Goal: Communication & Community: Answer question/provide support

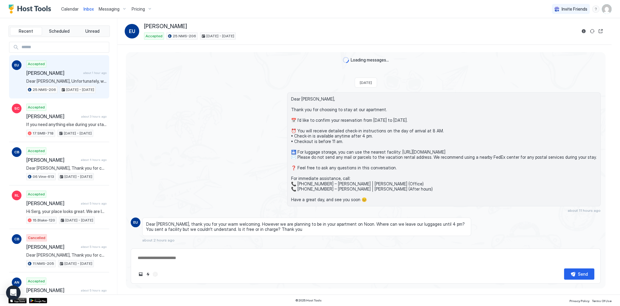
scroll to position [72, 0]
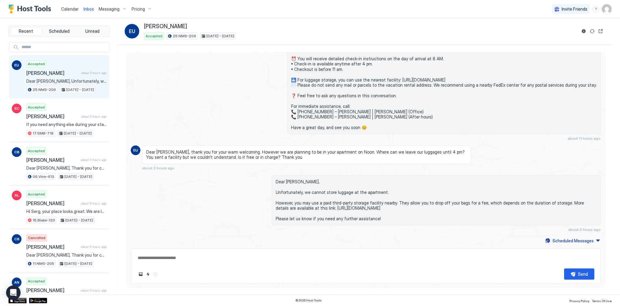
click at [305, 100] on span "Dear [PERSON_NAME], Thank you for choosing to stay at our apartment. 📅 I’d like…" at bounding box center [444, 77] width 306 height 106
click at [300, 54] on div "Dear [PERSON_NAME], Thank you for choosing to stay at our apartment. 📅 I’d like…" at bounding box center [443, 77] width 313 height 114
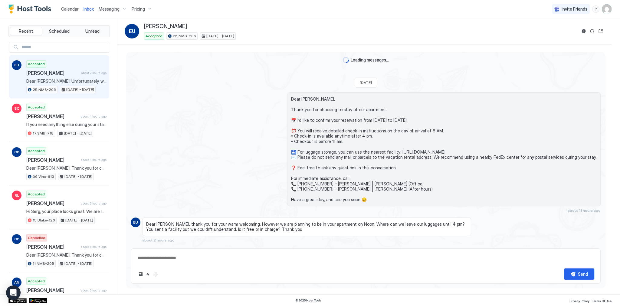
scroll to position [72, 0]
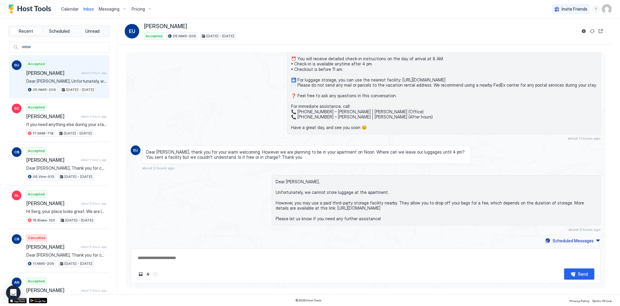
click at [283, 95] on div "Dear Esra, Thank you for choosing to stay at our apartment. 📅 I’d like to confi…" at bounding box center [436, 80] width 329 height 120
click at [376, 152] on span "Dear Alex, thank you for your warm welcoming. However we are planning to be in …" at bounding box center [306, 154] width 321 height 11
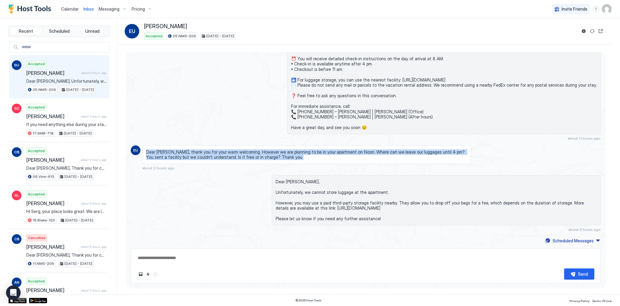
click at [376, 152] on span "Dear Alex, thank you for your warm welcoming. However we are planning to be in …" at bounding box center [306, 154] width 321 height 11
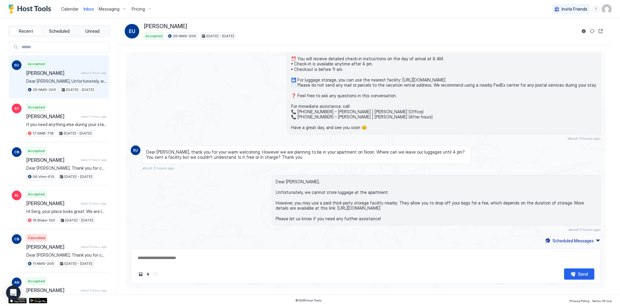
click at [367, 193] on span "Dear [PERSON_NAME], Unfortunately, we cannot store luggage at the apartment. Ho…" at bounding box center [436, 200] width 321 height 42
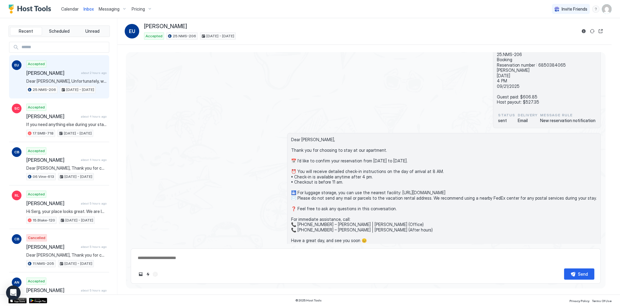
scroll to position [136, 0]
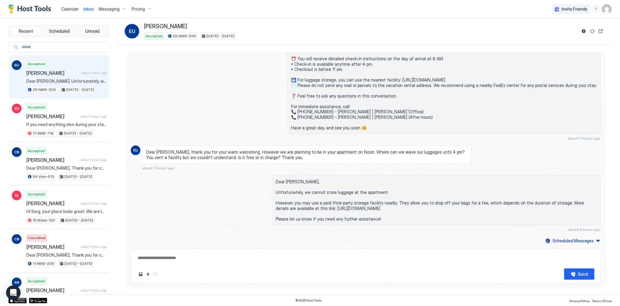
click at [304, 198] on span "Dear [PERSON_NAME], Unfortunately, we cannot store luggage at the apartment. Ho…" at bounding box center [436, 200] width 321 height 42
click at [296, 202] on span "Dear [PERSON_NAME], Unfortunately, we cannot store luggage at the apartment. Ho…" at bounding box center [436, 200] width 321 height 42
drag, startPoint x: 296, startPoint y: 202, endPoint x: 349, endPoint y: 200, distance: 53.6
click at [349, 200] on span "Dear [PERSON_NAME], Unfortunately, we cannot store luggage at the apartment. Ho…" at bounding box center [436, 200] width 321 height 42
click at [447, 206] on span "Dear [PERSON_NAME], Unfortunately, we cannot store luggage at the apartment. Ho…" at bounding box center [436, 200] width 321 height 42
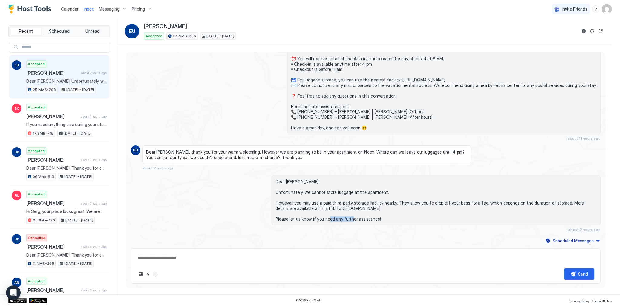
click at [447, 206] on span "Dear [PERSON_NAME], Unfortunately, we cannot store luggage at the apartment. Ho…" at bounding box center [436, 200] width 321 height 42
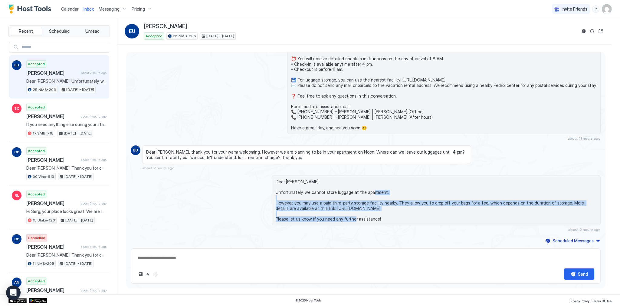
click at [447, 206] on span "Dear [PERSON_NAME], Unfortunately, we cannot store luggage at the apartment. Ho…" at bounding box center [436, 200] width 321 height 42
click at [322, 208] on span "Dear [PERSON_NAME], Unfortunately, we cannot store luggage at the apartment. Ho…" at bounding box center [436, 200] width 321 height 42
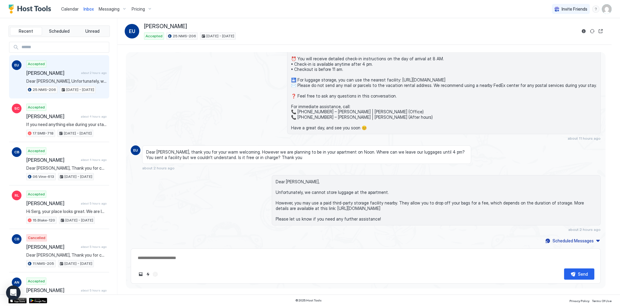
click at [272, 181] on div "Dear [PERSON_NAME], Unfortunately, we cannot store luggage at the apartment. Ho…" at bounding box center [436, 200] width 329 height 50
click at [276, 180] on span "Dear [PERSON_NAME], Unfortunately, we cannot store luggage at the apartment. Ho…" at bounding box center [436, 200] width 321 height 42
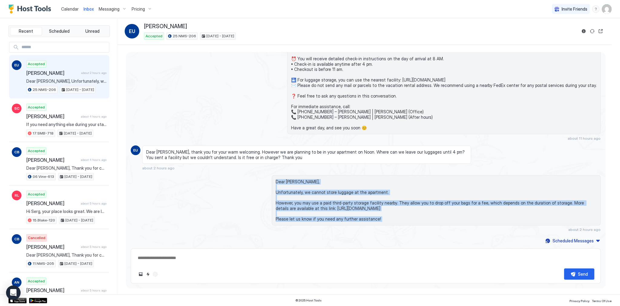
drag, startPoint x: 276, startPoint y: 180, endPoint x: 306, endPoint y: 216, distance: 46.8
click at [306, 216] on span "Dear [PERSON_NAME], Unfortunately, we cannot store luggage at the apartment. Ho…" at bounding box center [436, 200] width 321 height 42
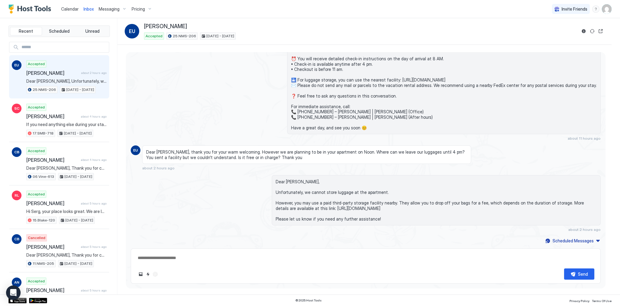
click at [433, 148] on div "Dear Alex, thank you for your warm welcoming. However we are planning to be in …" at bounding box center [306, 154] width 329 height 18
click at [306, 191] on span "Dear [PERSON_NAME], Unfortunately, we cannot store luggage at the apartment. Ho…" at bounding box center [436, 200] width 321 height 42
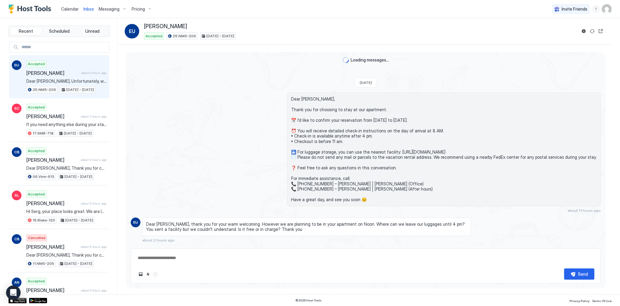
scroll to position [72, 0]
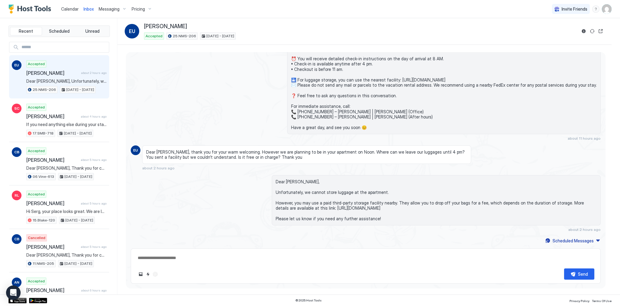
click at [232, 84] on div "Dear [PERSON_NAME], Thank you for choosing to stay at our apartment. 📅 I’d like…" at bounding box center [366, 80] width 470 height 120
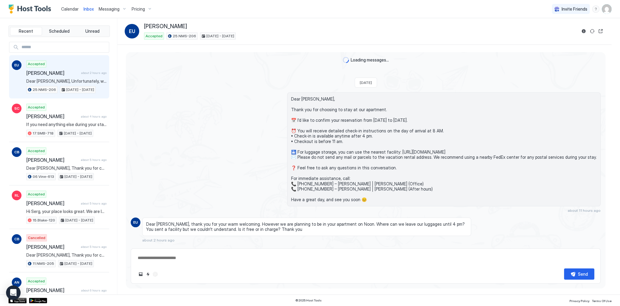
scroll to position [72, 0]
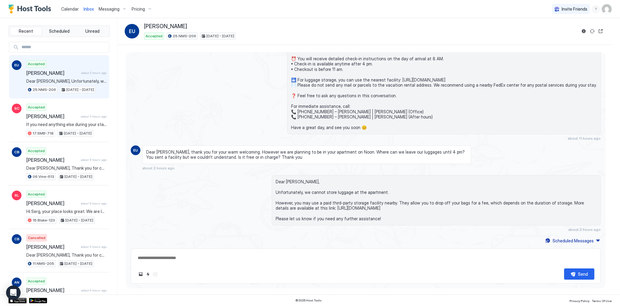
type textarea "*"
click at [278, 108] on div "Dear Esra, Thank you for choosing to stay at our apartment. 📅 I’d like to confi…" at bounding box center [436, 80] width 329 height 120
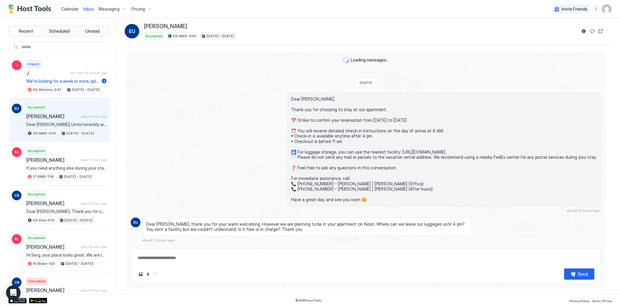
scroll to position [72, 0]
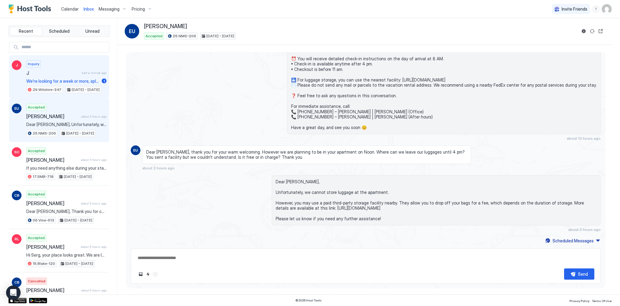
click at [82, 73] on span "half a minute ago" at bounding box center [94, 73] width 25 height 4
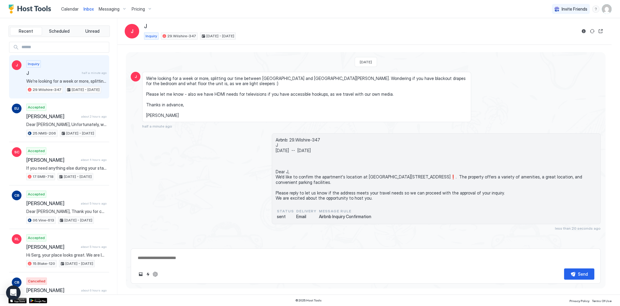
click at [282, 172] on span "Airbnb: 29.Wilshire-347 J Sun, October 12th -- Sun, October 19th Dear J, We'd l…" at bounding box center [436, 169] width 321 height 64
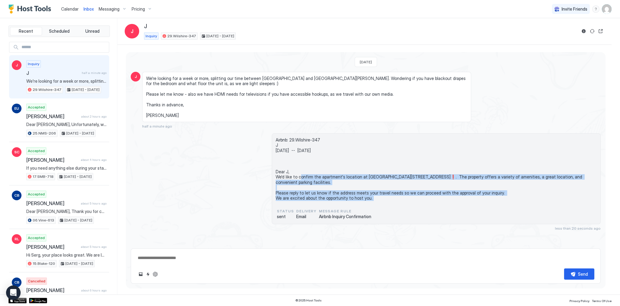
drag, startPoint x: 282, startPoint y: 172, endPoint x: 296, endPoint y: 196, distance: 27.5
click at [296, 196] on span "Airbnb: 29.Wilshire-347 J [DATE] -- [DATE] Dear J, We'd like to confirm the apa…" at bounding box center [436, 169] width 321 height 64
copy span "Dear J, We'd like to confirm the apartment's location at 📍 5600 Wilshire Blvd, …"
type textarea "*"
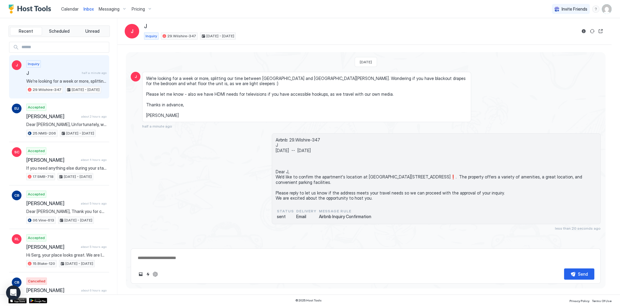
click at [163, 260] on textarea at bounding box center [365, 257] width 457 height 11
paste textarea "**********"
type textarea "**********"
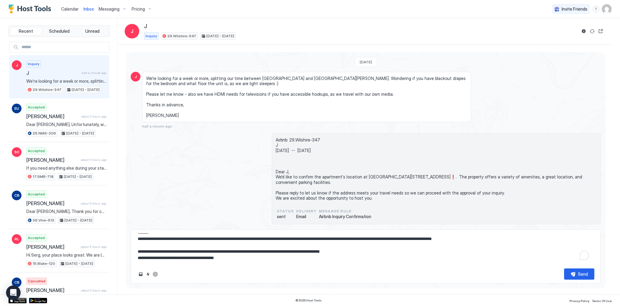
scroll to position [10, 0]
type textarea "*"
type textarea "**********"
click at [247, 81] on span "We're looking for a week or more, splitting our time between [GEOGRAPHIC_DATA] …" at bounding box center [306, 97] width 321 height 42
click at [254, 77] on span "We're looking for a week or more, splitting our time between [GEOGRAPHIC_DATA] …" at bounding box center [306, 97] width 321 height 42
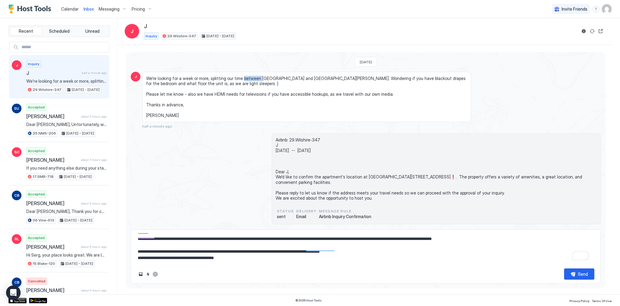
click at [254, 77] on span "We're looking for a week or more, splitting our time between [GEOGRAPHIC_DATA] …" at bounding box center [306, 97] width 321 height 42
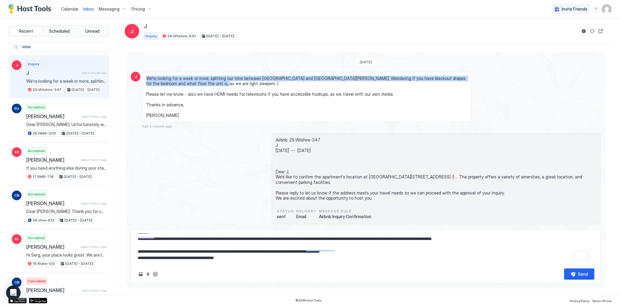
click at [254, 77] on span "We're looking for a week or more, splitting our time between [GEOGRAPHIC_DATA] …" at bounding box center [306, 97] width 321 height 42
click at [264, 87] on span "We're looking for a week or more, splitting our time between [GEOGRAPHIC_DATA] …" at bounding box center [306, 97] width 321 height 42
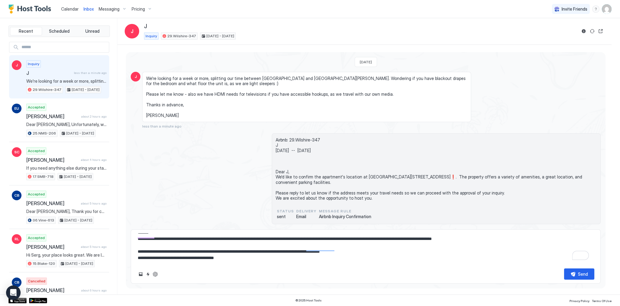
click at [307, 80] on span "We're looking for a week or more, splitting our time between [GEOGRAPHIC_DATA] …" at bounding box center [306, 97] width 321 height 42
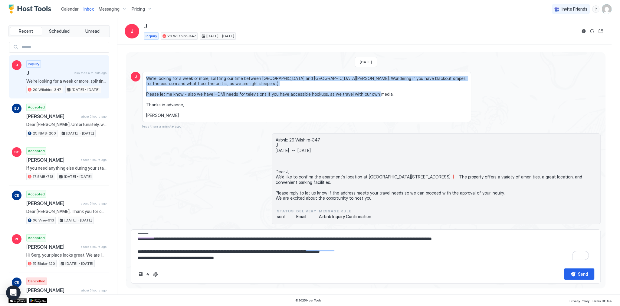
drag, startPoint x: 307, startPoint y: 80, endPoint x: 312, endPoint y: 107, distance: 27.6
click at [312, 107] on span "We're looking for a week or more, splitting our time between [GEOGRAPHIC_DATA] …" at bounding box center [306, 97] width 321 height 42
copy span "We're looking for a week or more, splitting our time between Burbank and Santa …"
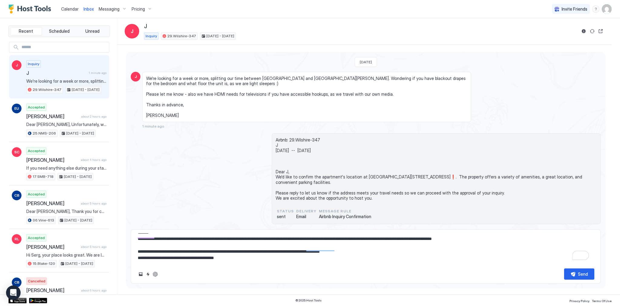
click at [200, 256] on textarea "**********" at bounding box center [365, 248] width 457 height 30
type textarea "*"
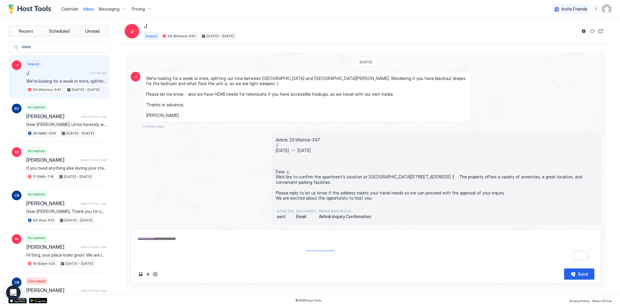
scroll to position [0, 0]
click at [157, 275] on button "ChatGPT Auto Reply" at bounding box center [155, 273] width 7 height 7
type textarea "*"
type textarea "**********"
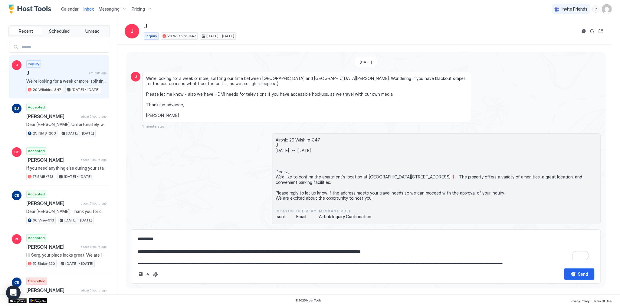
click at [221, 249] on textarea "**********" at bounding box center [365, 248] width 457 height 30
click at [311, 195] on span "Airbnb: 29.Wilshire-347 J [DATE] -- [DATE] Dear J, We'd like to confirm the apa…" at bounding box center [436, 169] width 321 height 64
click at [274, 138] on div "Airbnb: 29.Wilshire-347 J Sun, October 12th -- Sun, October 19th Dear J, We'd l…" at bounding box center [436, 178] width 329 height 91
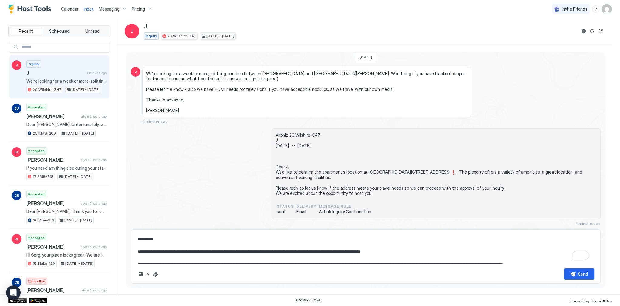
scroll to position [5, 0]
click at [203, 89] on span "We're looking for a week or more, splitting our time between [GEOGRAPHIC_DATA] …" at bounding box center [306, 91] width 321 height 42
drag, startPoint x: 203, startPoint y: 89, endPoint x: 325, endPoint y: 93, distance: 122.0
click at [325, 93] on span "We're looking for a week or more, splitting our time between [GEOGRAPHIC_DATA] …" at bounding box center [306, 91] width 321 height 42
click at [357, 88] on span "We're looking for a week or more, splitting our time between [GEOGRAPHIC_DATA] …" at bounding box center [306, 91] width 321 height 42
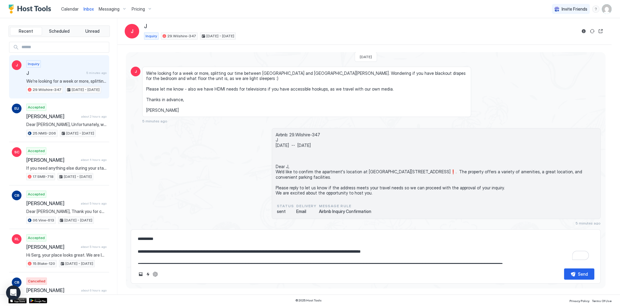
click at [280, 166] on span "Airbnb: 29.Wilshire-347 J [DATE] -- [DATE] Dear J, We'd like to confirm the apa…" at bounding box center [436, 164] width 321 height 64
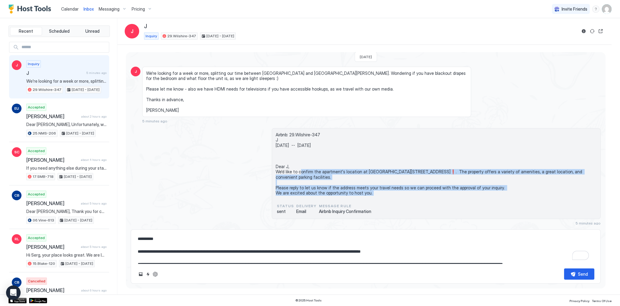
drag, startPoint x: 280, startPoint y: 166, endPoint x: 343, endPoint y: 194, distance: 68.6
click at [343, 194] on span "Airbnb: 29.Wilshire-347 J [DATE] -- [DATE] Dear J, We'd like to confirm the apa…" at bounding box center [436, 164] width 321 height 64
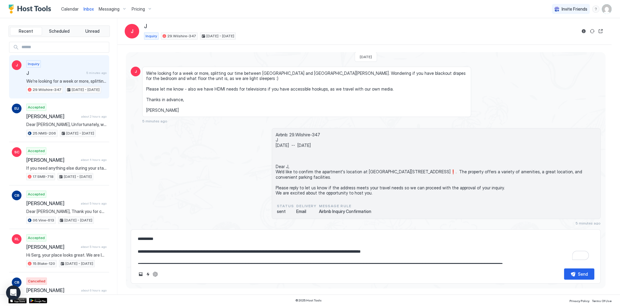
click at [148, 240] on textarea "**********" at bounding box center [365, 248] width 457 height 30
click at [282, 171] on span "Airbnb: 29.Wilshire-347 J [DATE] -- [DATE] Dear J, We'd like to confirm the apa…" at bounding box center [436, 164] width 321 height 64
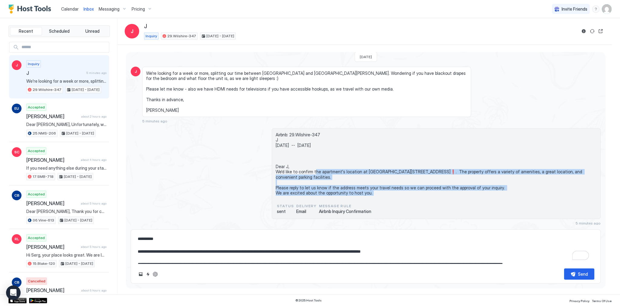
drag, startPoint x: 282, startPoint y: 171, endPoint x: 287, endPoint y: 195, distance: 24.4
click at [287, 195] on div "Airbnb: 29.Wilshire-347 J [DATE] -- [DATE] Dear J, We'd like to confirm the apa…" at bounding box center [436, 165] width 321 height 67
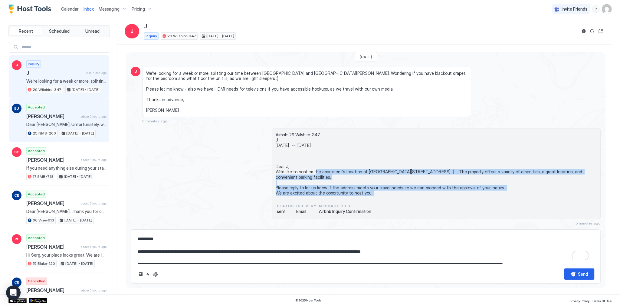
copy span "We'd like to confirm the apartment's location at 📍 5600 Wilshire Blvd, Los Ange…"
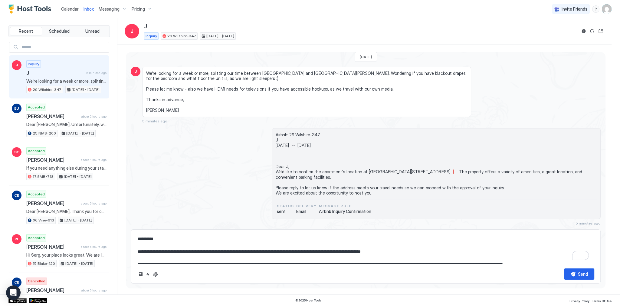
click at [265, 252] on textarea "**********" at bounding box center [365, 248] width 457 height 30
paste textarea "**********"
type textarea "*"
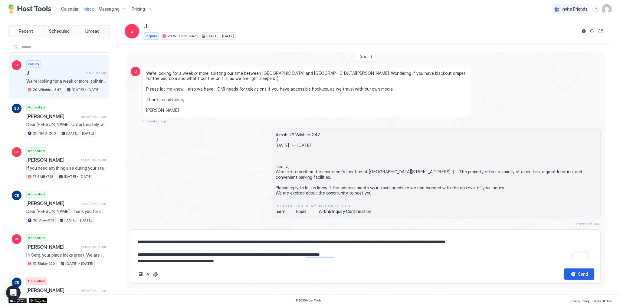
scroll to position [0, 0]
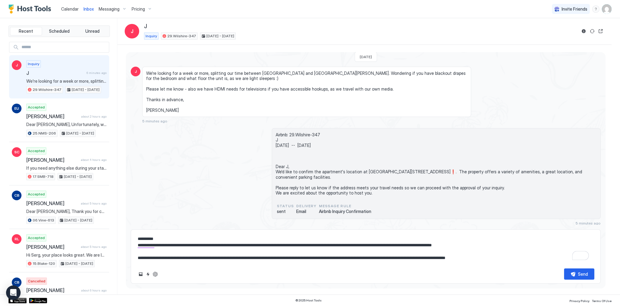
type textarea "**********"
click at [294, 177] on span "Airbnb: 29.Wilshire-347 J [DATE] -- [DATE] Dear J, We'd like to confirm the apa…" at bounding box center [436, 164] width 321 height 64
click at [280, 265] on div "**********" at bounding box center [366, 256] width 470 height 54
click at [283, 253] on textarea "**********" at bounding box center [365, 248] width 457 height 30
paste textarea "**********"
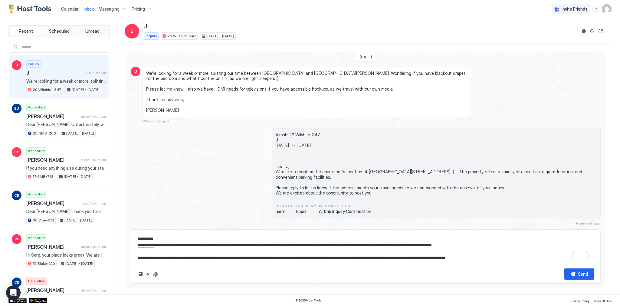
type textarea "*"
click at [379, 242] on textarea "**********" at bounding box center [365, 248] width 457 height 30
click at [405, 259] on textarea "**********" at bounding box center [365, 248] width 457 height 30
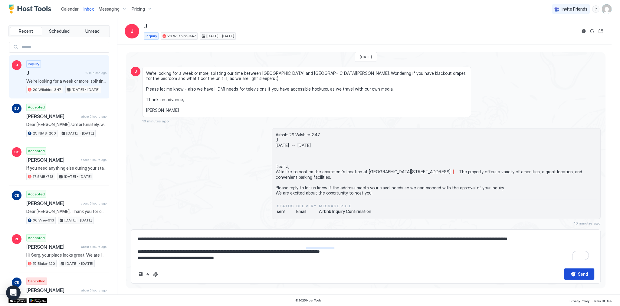
type textarea "**********"
click at [570, 272] on button "Send" at bounding box center [579, 273] width 30 height 11
type textarea "*"
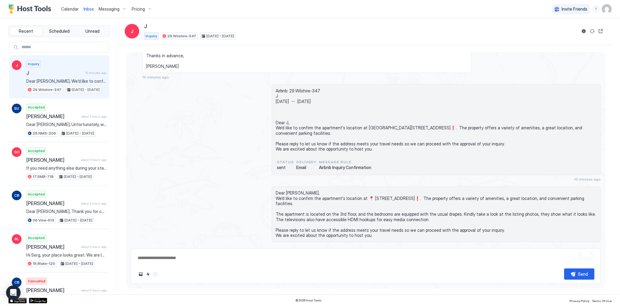
scroll to position [53, 0]
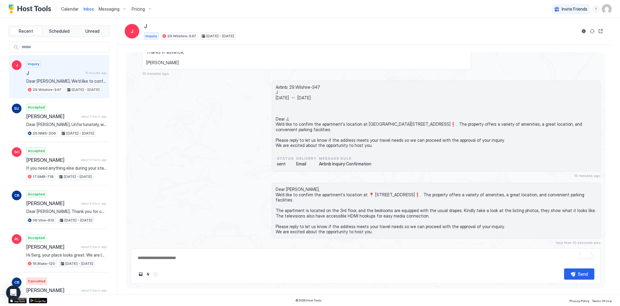
click at [329, 145] on span "Airbnb: 29.Wilshire-347 J [DATE] -- [DATE] Dear J, We'd like to confirm the apa…" at bounding box center [436, 116] width 321 height 64
type textarea "*"
click at [347, 55] on span "We're looking for a week or more, splitting our time between [GEOGRAPHIC_DATA] …" at bounding box center [306, 44] width 321 height 42
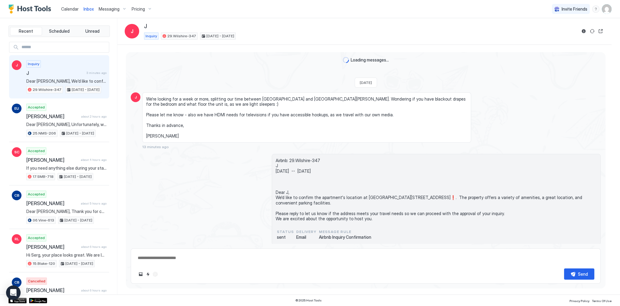
scroll to position [73, 0]
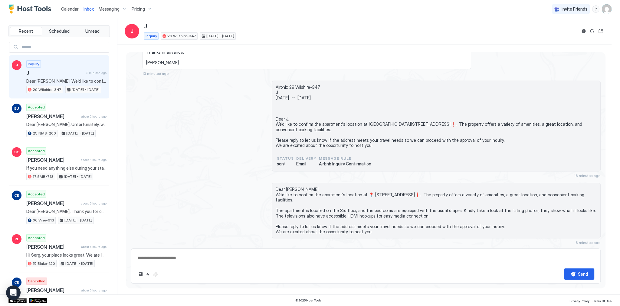
type textarea "*"
click at [180, 87] on div "Airbnb: 29.Wilshire-347 J [DATE] -- [DATE] Dear J, We'd like to confirm the apa…" at bounding box center [366, 128] width 470 height 97
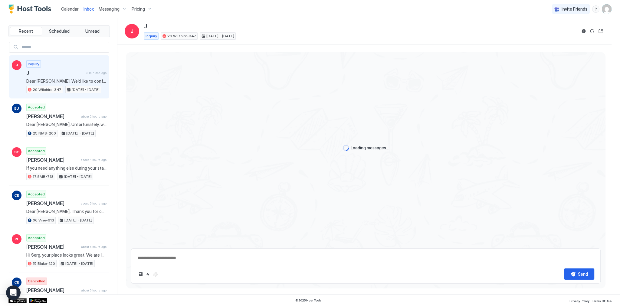
scroll to position [73, 0]
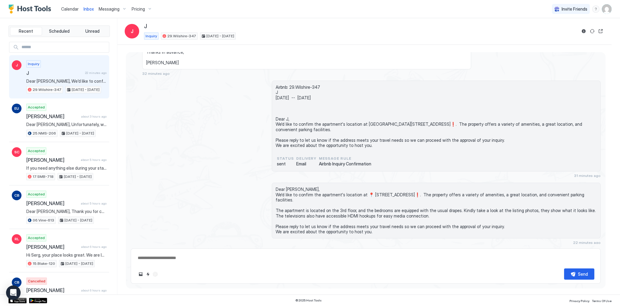
type textarea "*"
